Goal: Information Seeking & Learning: Learn about a topic

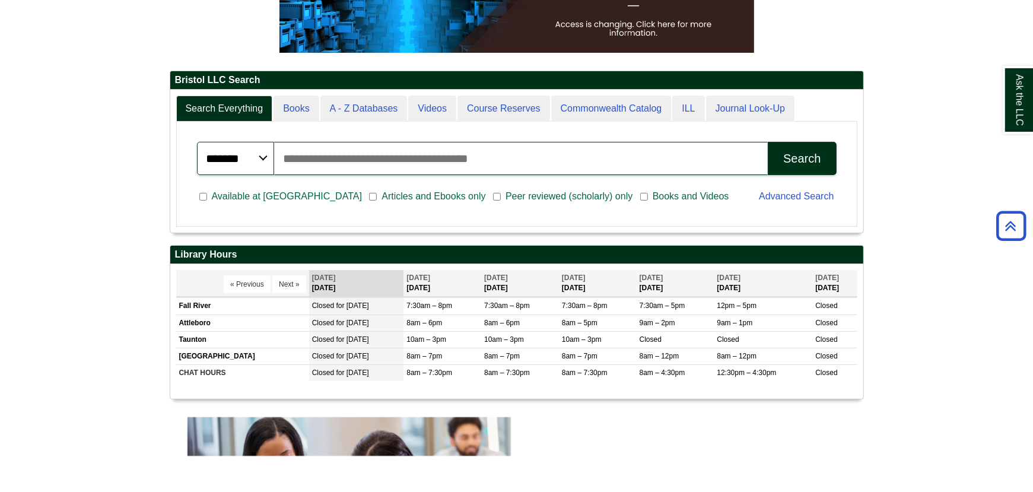
scroll to position [3, 0]
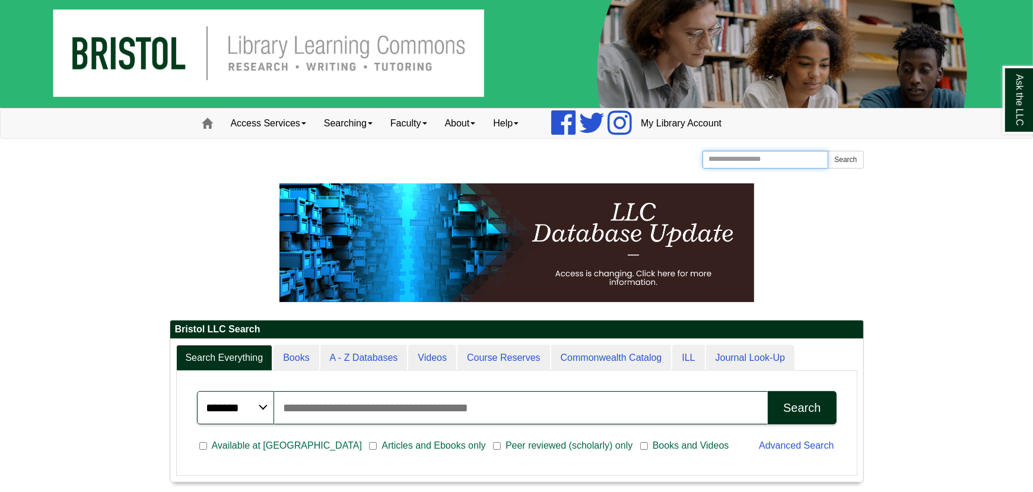
click at [747, 163] on input "Search the Website" at bounding box center [765, 160] width 126 height 18
type input "********"
click at [852, 159] on button "Search" at bounding box center [845, 160] width 36 height 18
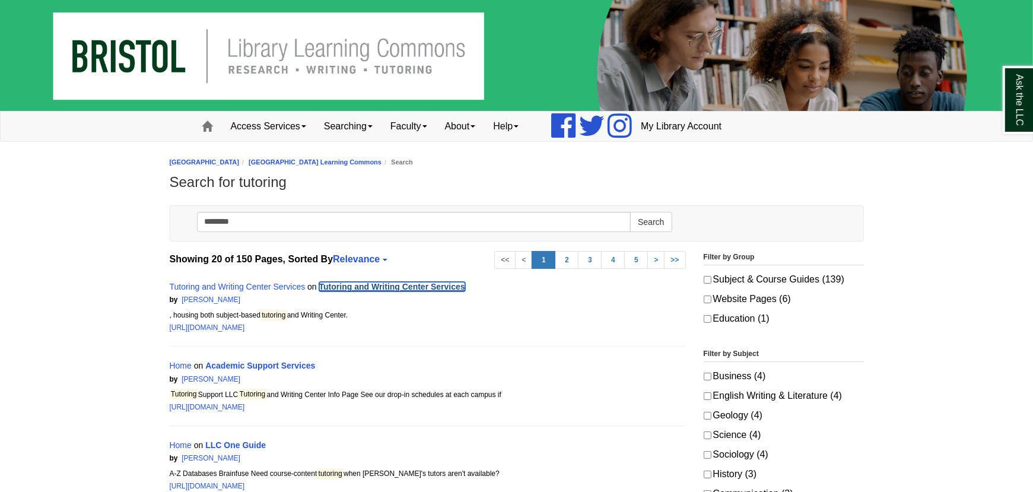
click at [376, 284] on link "Tutoring and Writing Center Services" at bounding box center [392, 286] width 146 height 9
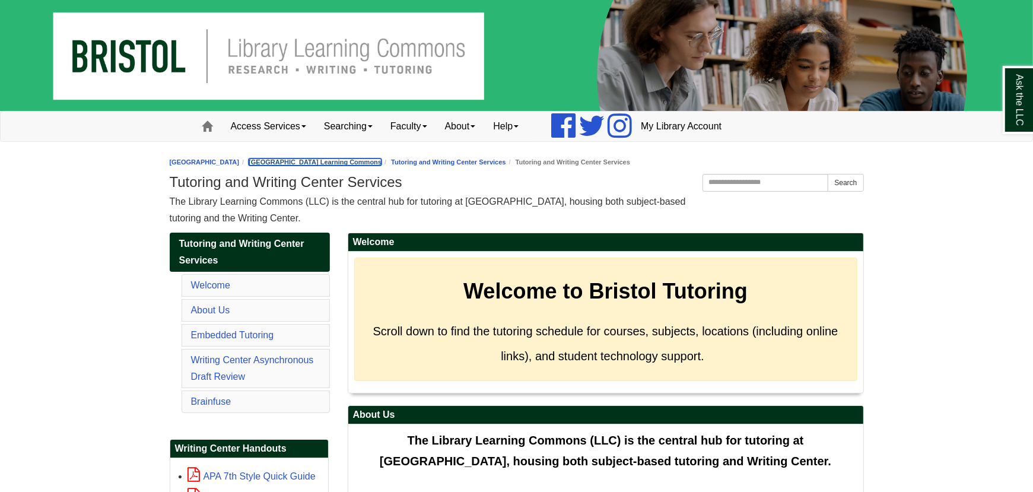
click at [381, 158] on link "[GEOGRAPHIC_DATA] Learning Commons" at bounding box center [315, 161] width 133 height 7
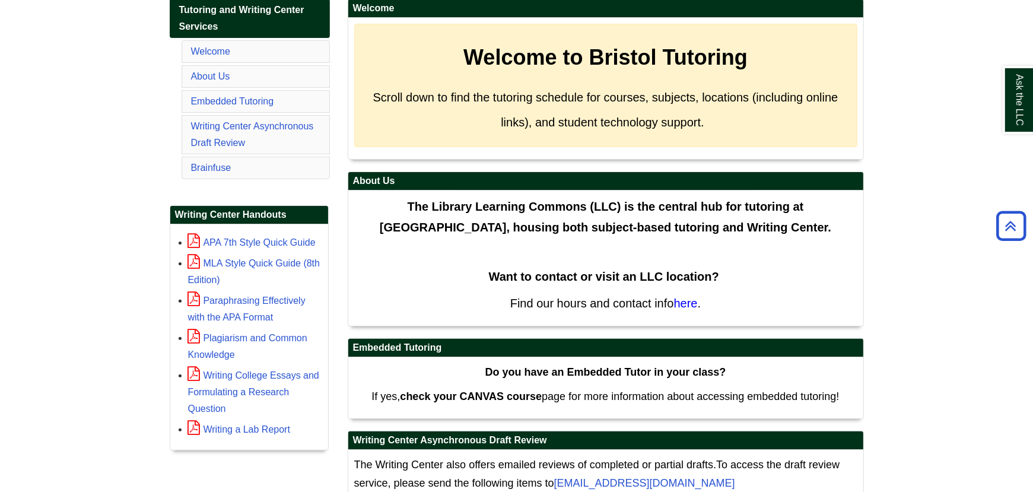
scroll to position [154, 0]
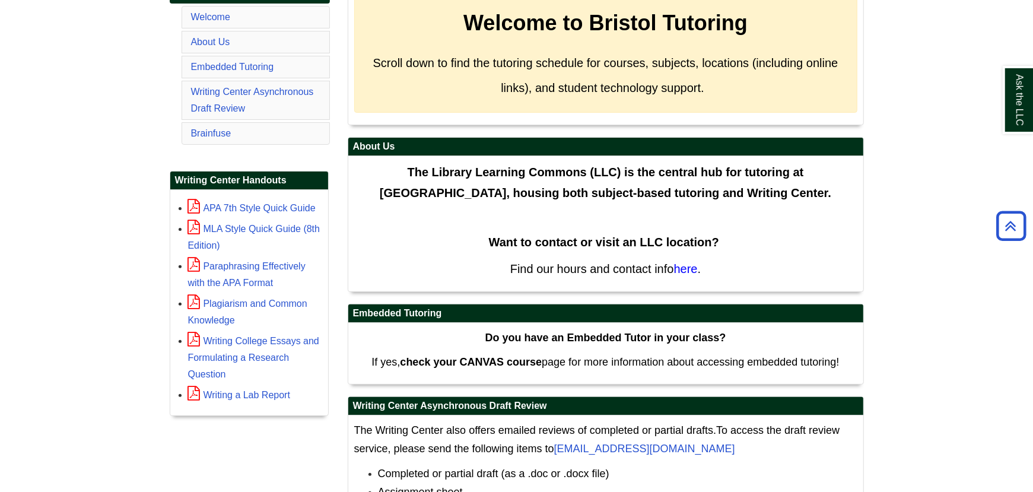
scroll to position [214, 0]
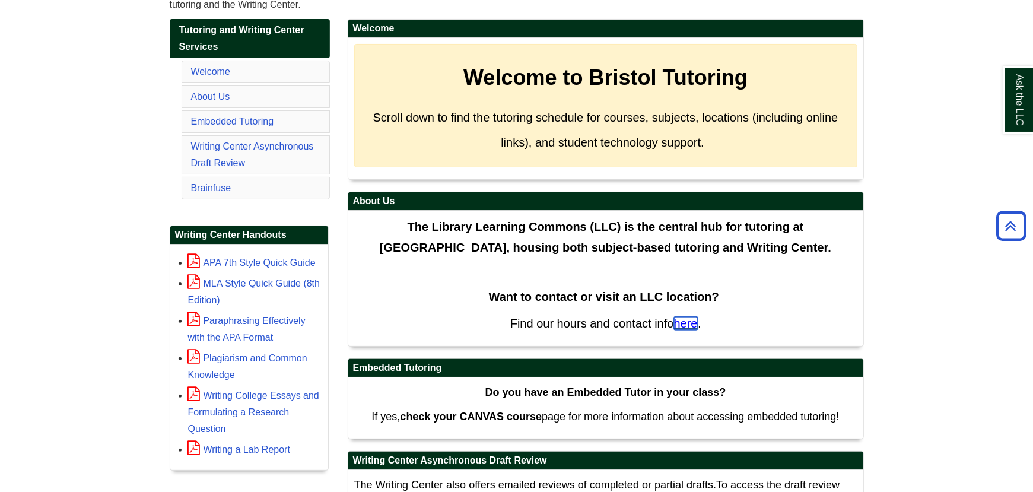
click at [690, 320] on span "here" at bounding box center [686, 323] width 24 height 13
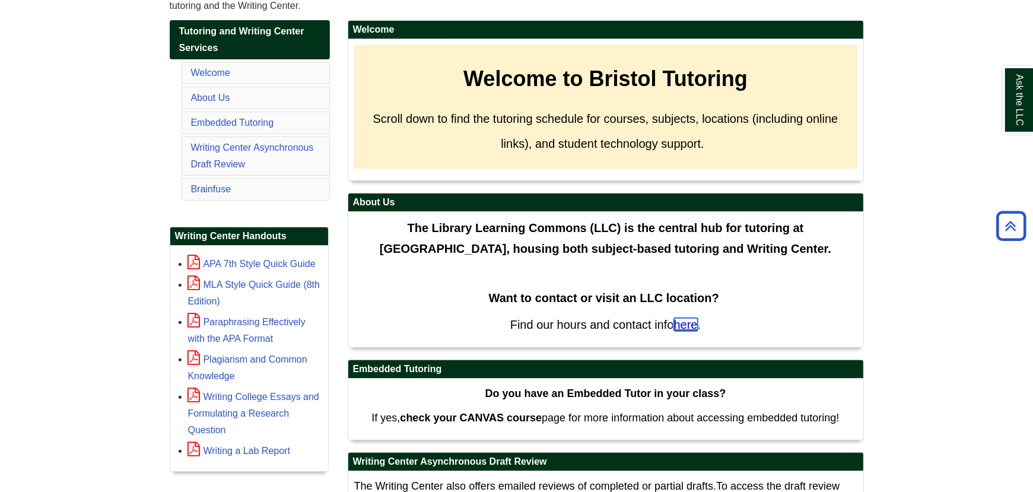
click at [686, 318] on span "here" at bounding box center [686, 324] width 24 height 13
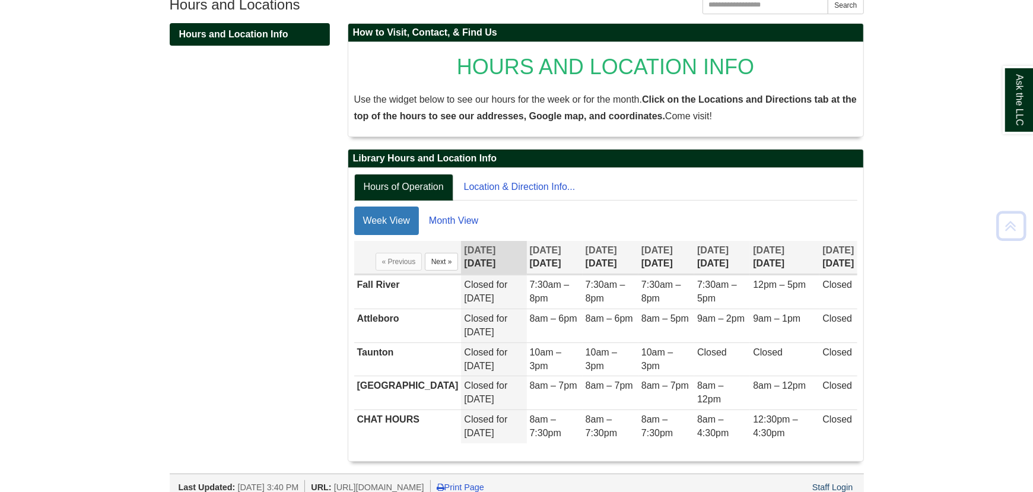
scroll to position [188, 0]
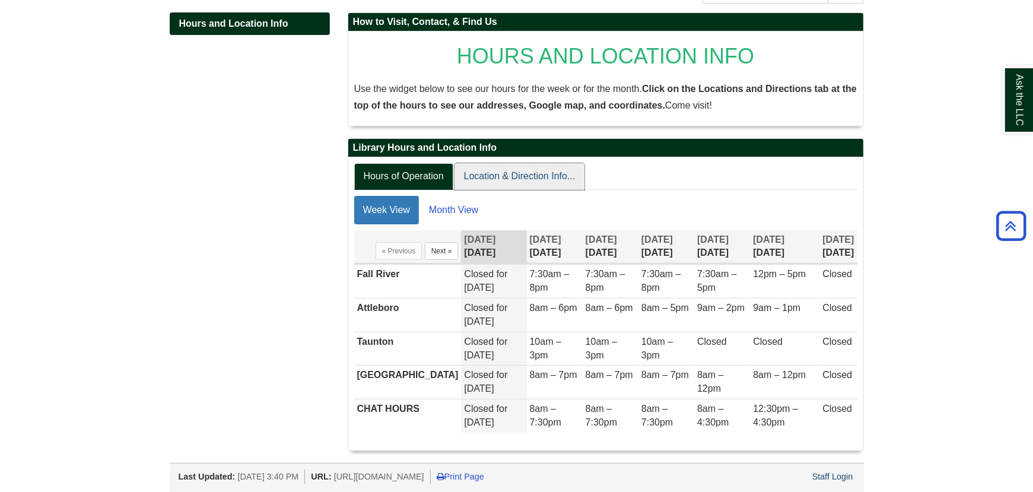
click at [499, 182] on link "Location & Direction Info..." at bounding box center [519, 176] width 130 height 27
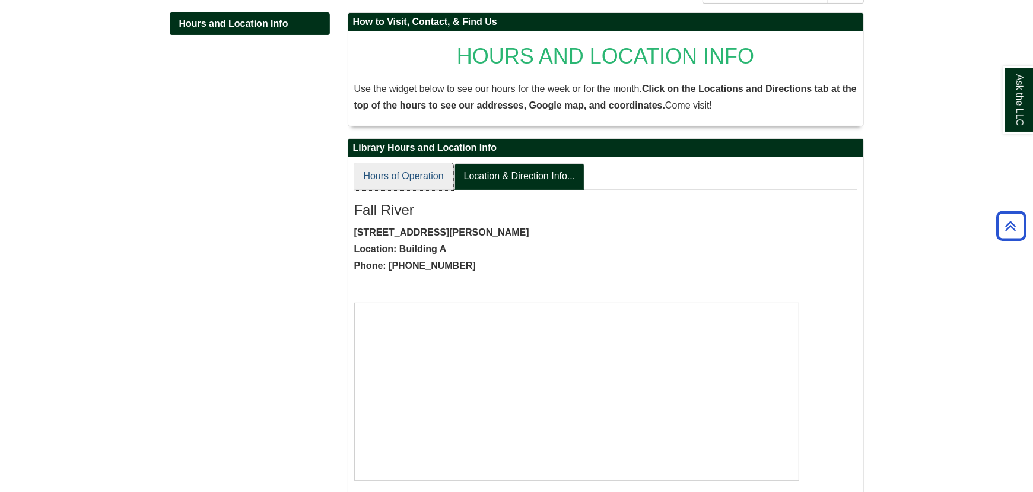
click at [403, 174] on link "Hours of Operation" at bounding box center [403, 176] width 99 height 27
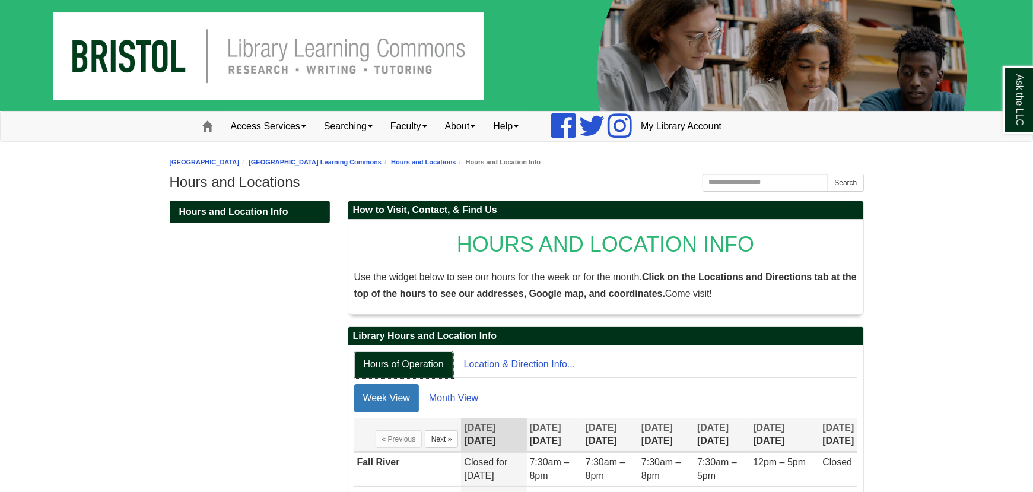
scroll to position [59, 0]
click at [266, 212] on span "Hours and Location Info" at bounding box center [233, 211] width 109 height 10
click at [268, 211] on span "Hours and Location Info" at bounding box center [233, 211] width 109 height 10
click at [456, 161] on link "Hours and Locations" at bounding box center [423, 161] width 65 height 7
click at [456, 164] on link "Hours and Locations" at bounding box center [423, 161] width 65 height 7
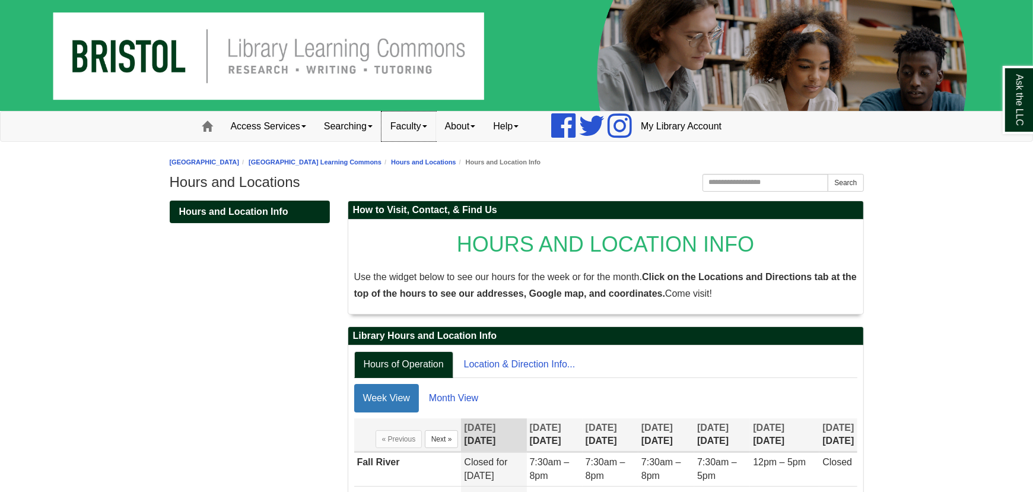
click at [429, 124] on link "Faculty" at bounding box center [408, 127] width 55 height 30
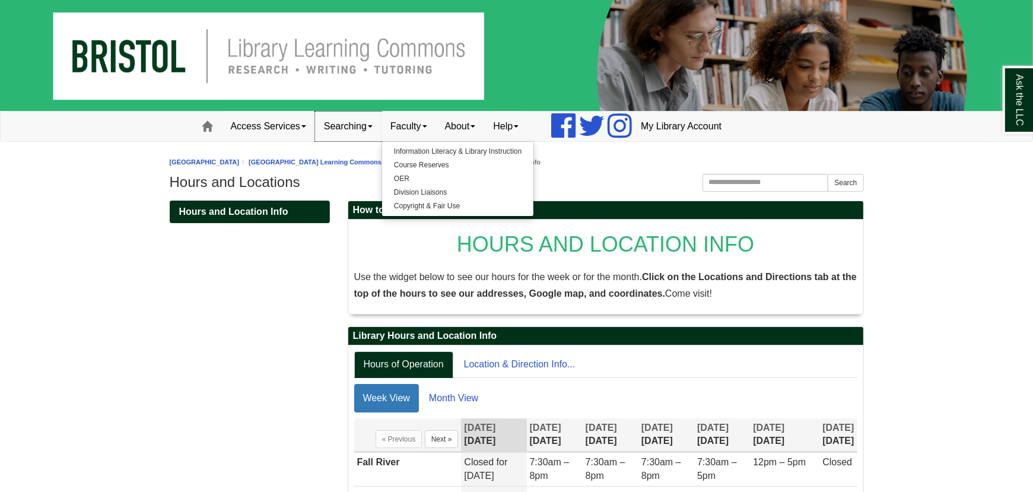
click at [372, 129] on link "Searching" at bounding box center [348, 127] width 66 height 30
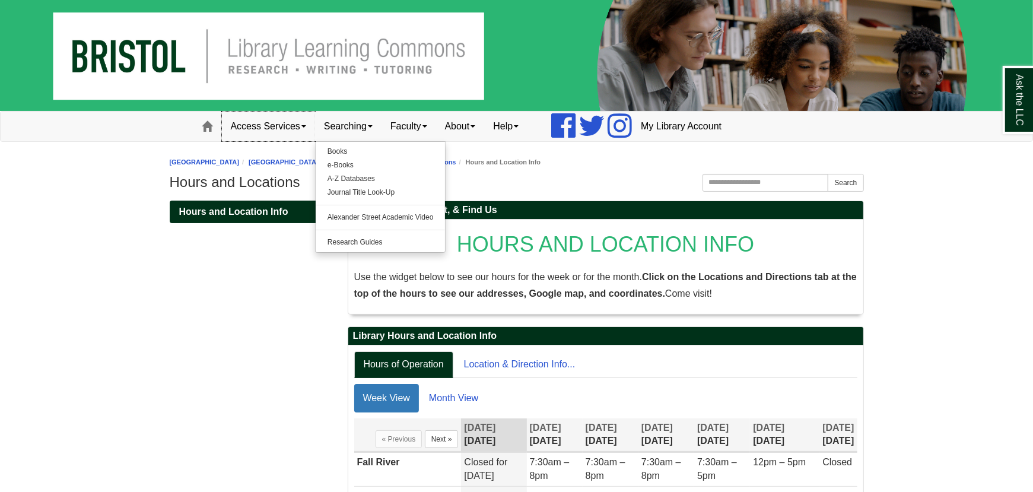
click at [300, 130] on link "Access Services" at bounding box center [268, 127] width 93 height 30
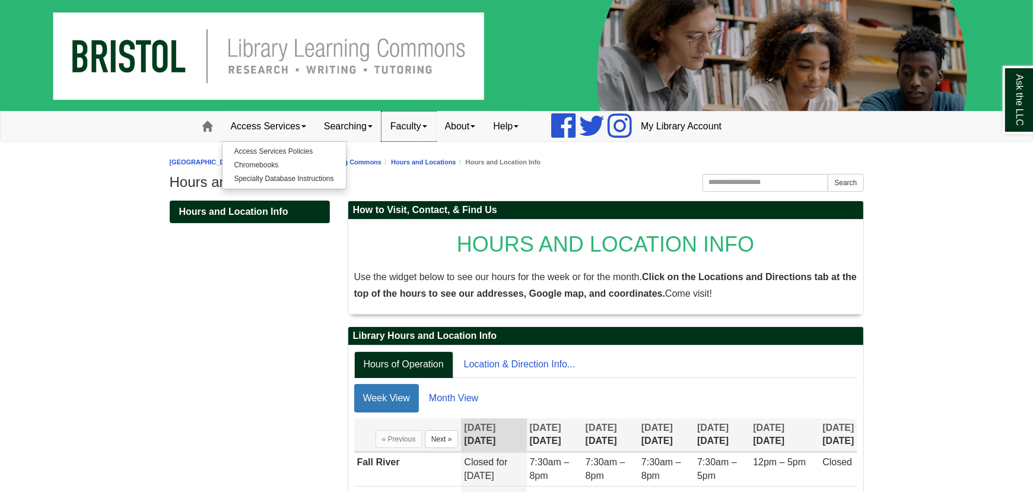
click at [421, 127] on link "Faculty" at bounding box center [408, 127] width 55 height 30
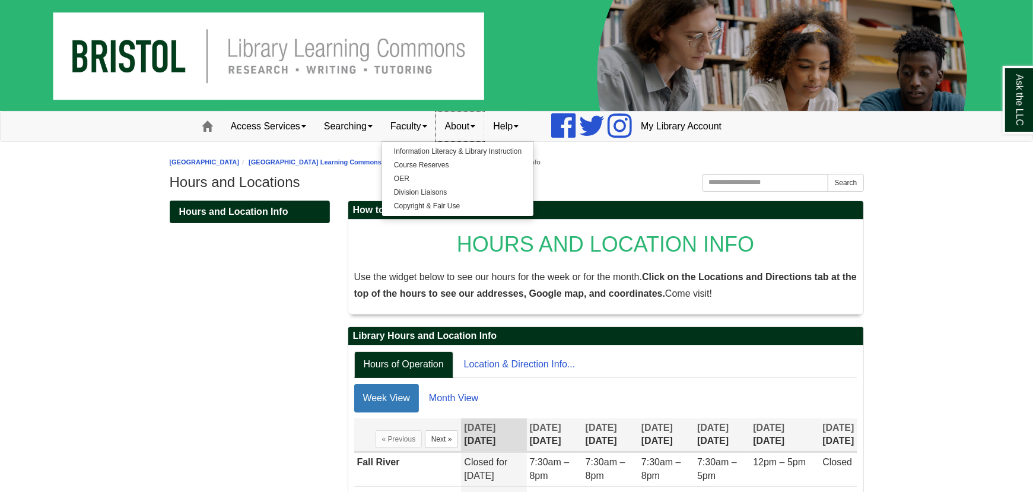
click at [468, 125] on link "About" at bounding box center [460, 127] width 49 height 30
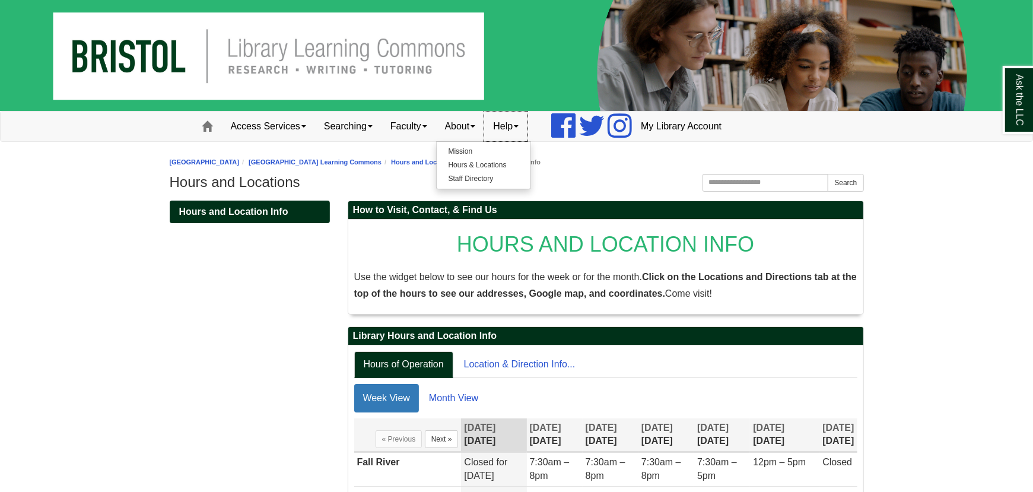
click at [507, 122] on link "Help" at bounding box center [505, 127] width 43 height 30
click at [727, 183] on input "Search the Website" at bounding box center [765, 183] width 126 height 18
type input "********"
click at [845, 183] on button "Search" at bounding box center [845, 183] width 36 height 18
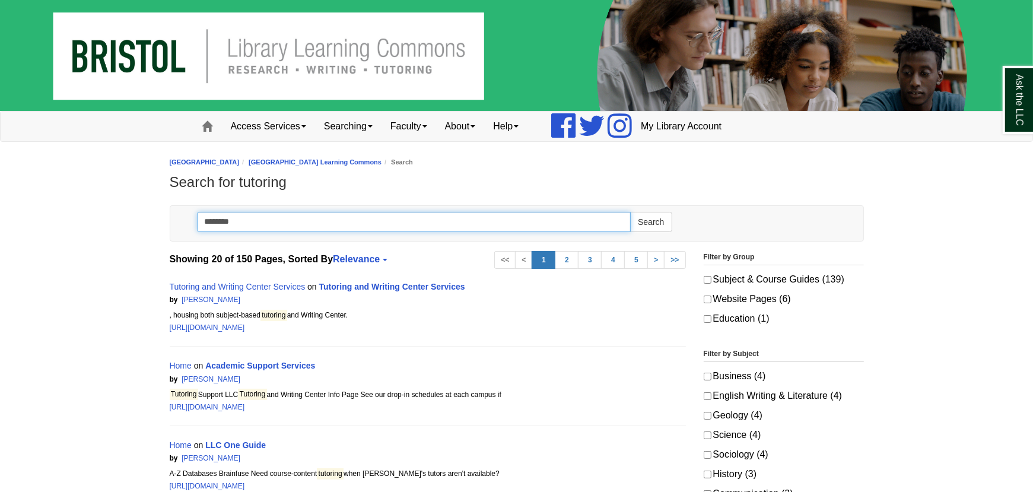
click at [321, 218] on input "********" at bounding box center [414, 222] width 434 height 20
type input "**********"
click at [630, 212] on button "Search" at bounding box center [651, 222] width 42 height 20
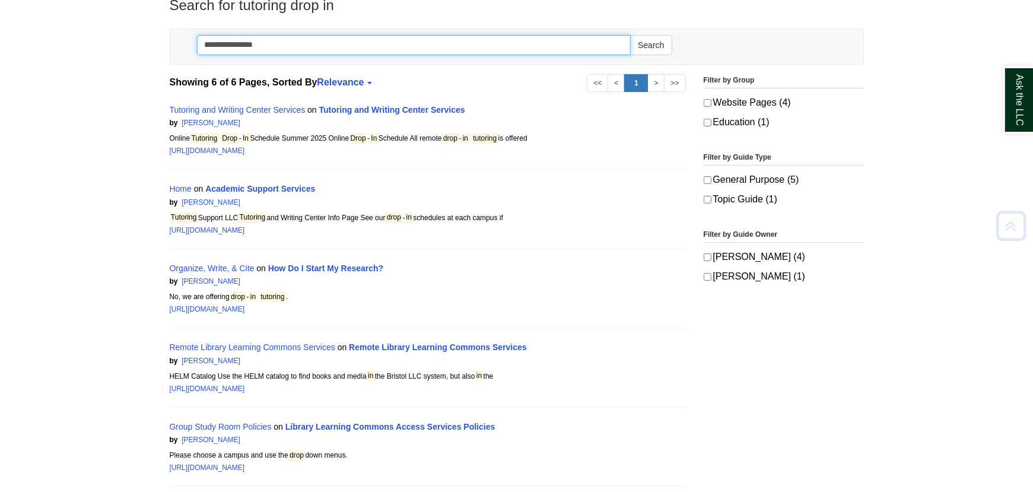
scroll to position [177, 0]
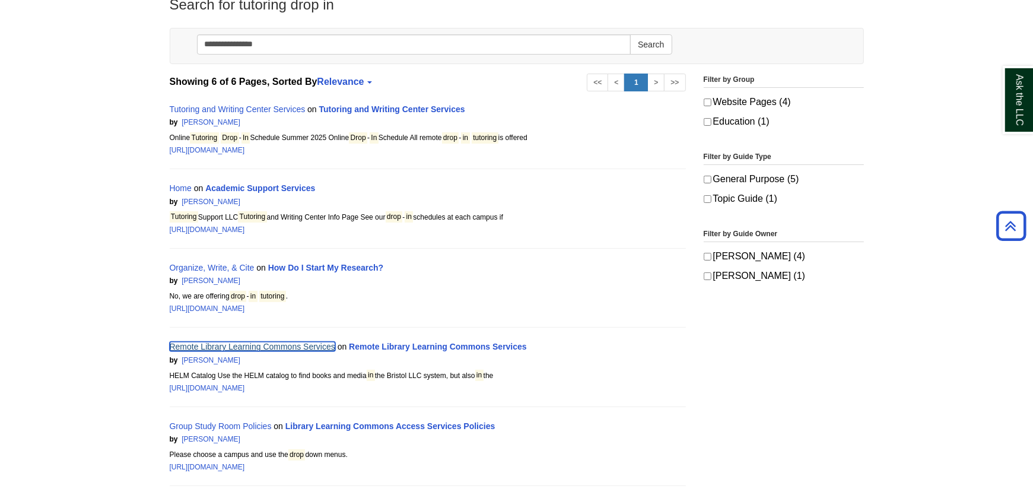
click at [228, 344] on link "Remote Library Learning Commons Services" at bounding box center [252, 346] width 165 height 9
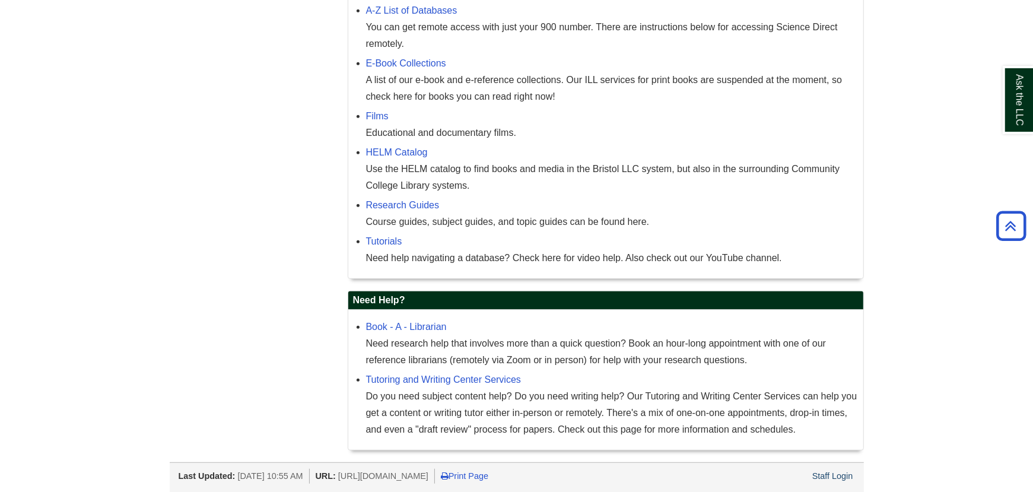
scroll to position [493, 0]
click at [420, 378] on link "Tutoring and Writing Center Services" at bounding box center [443, 379] width 155 height 10
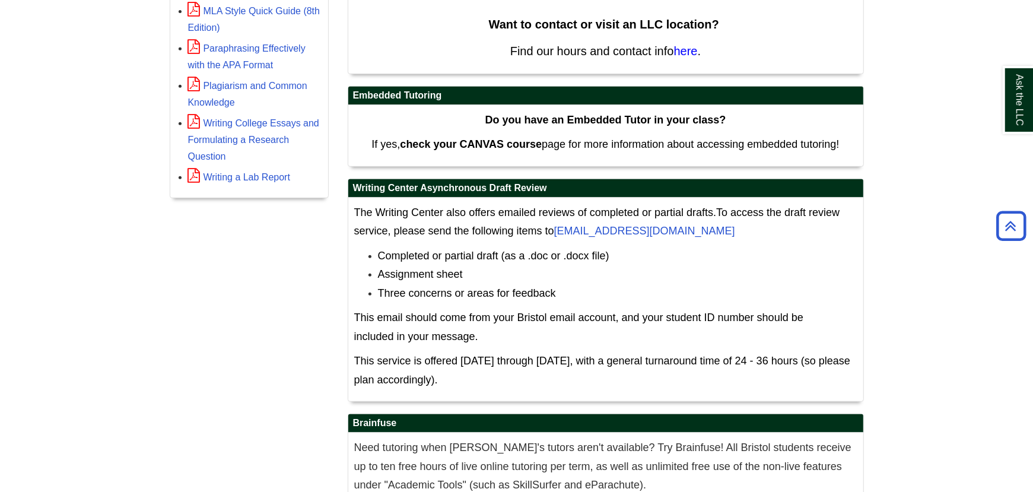
scroll to position [629, 0]
